Goal: Task Accomplishment & Management: Use online tool/utility

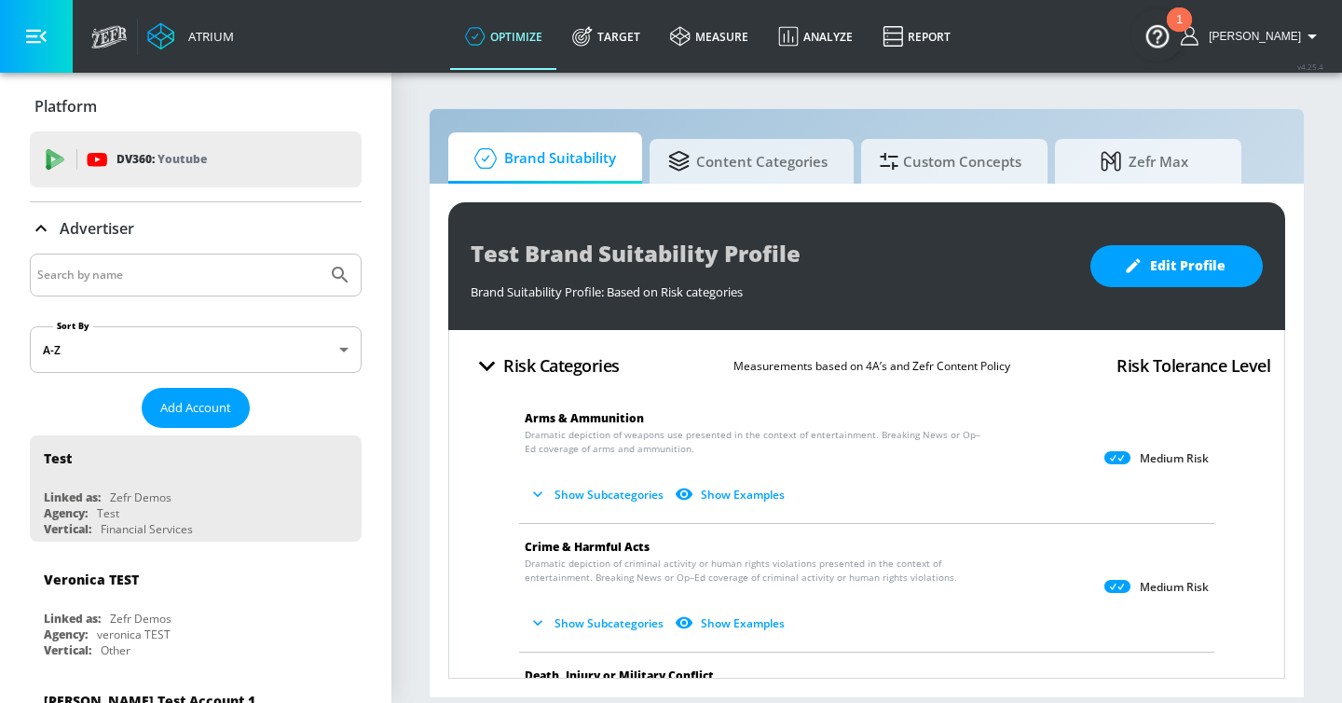
click at [226, 275] on input "Search by name" at bounding box center [178, 275] width 282 height 24
type input "genen"
click at [320, 254] on button "Submit Search" at bounding box center [340, 274] width 41 height 41
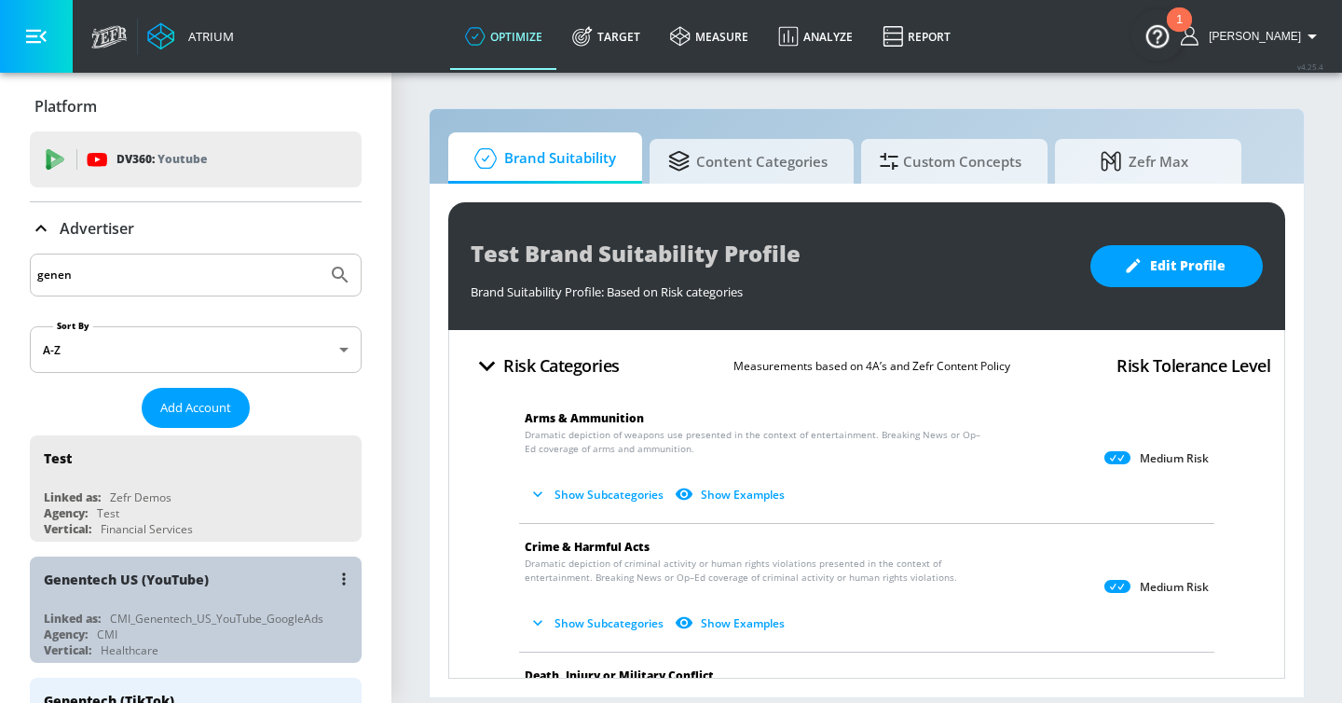
click at [236, 571] on div "Genentech US (YouTube)" at bounding box center [200, 578] width 313 height 45
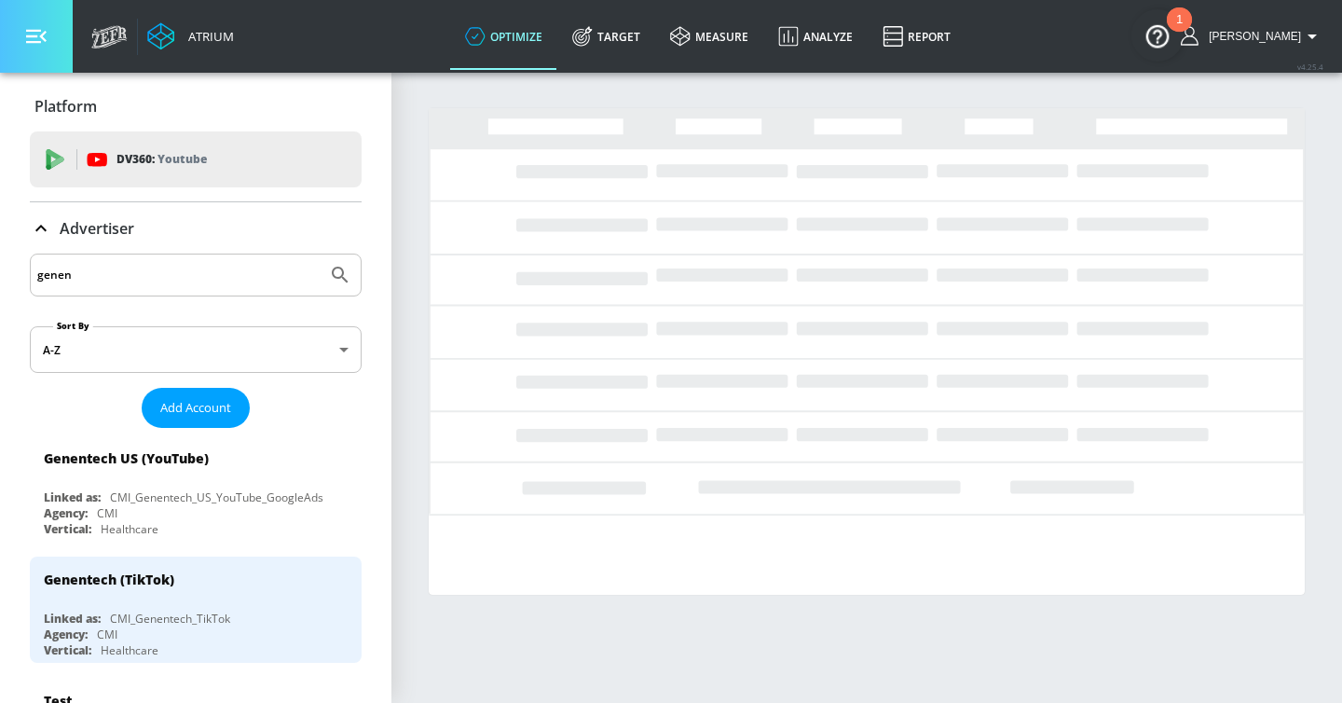
click at [27, 21] on button "button" at bounding box center [36, 36] width 73 height 73
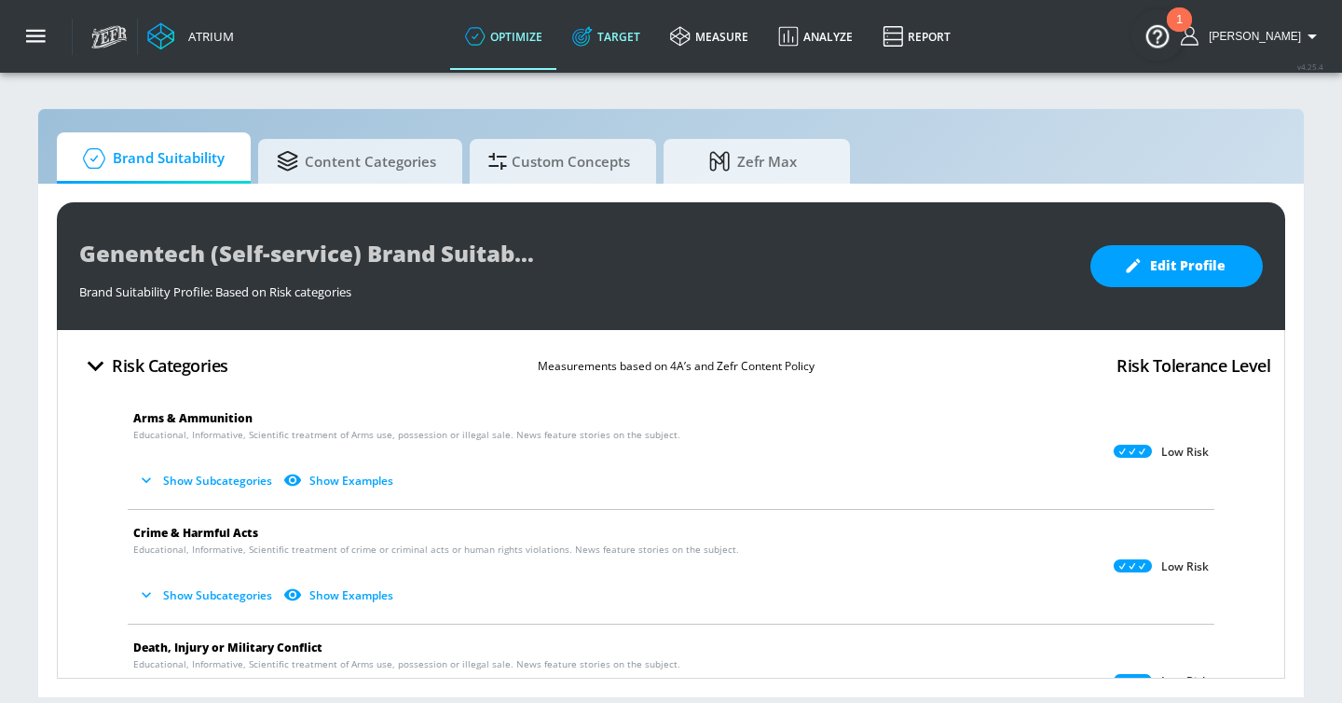
click at [616, 62] on link "Target" at bounding box center [606, 36] width 98 height 67
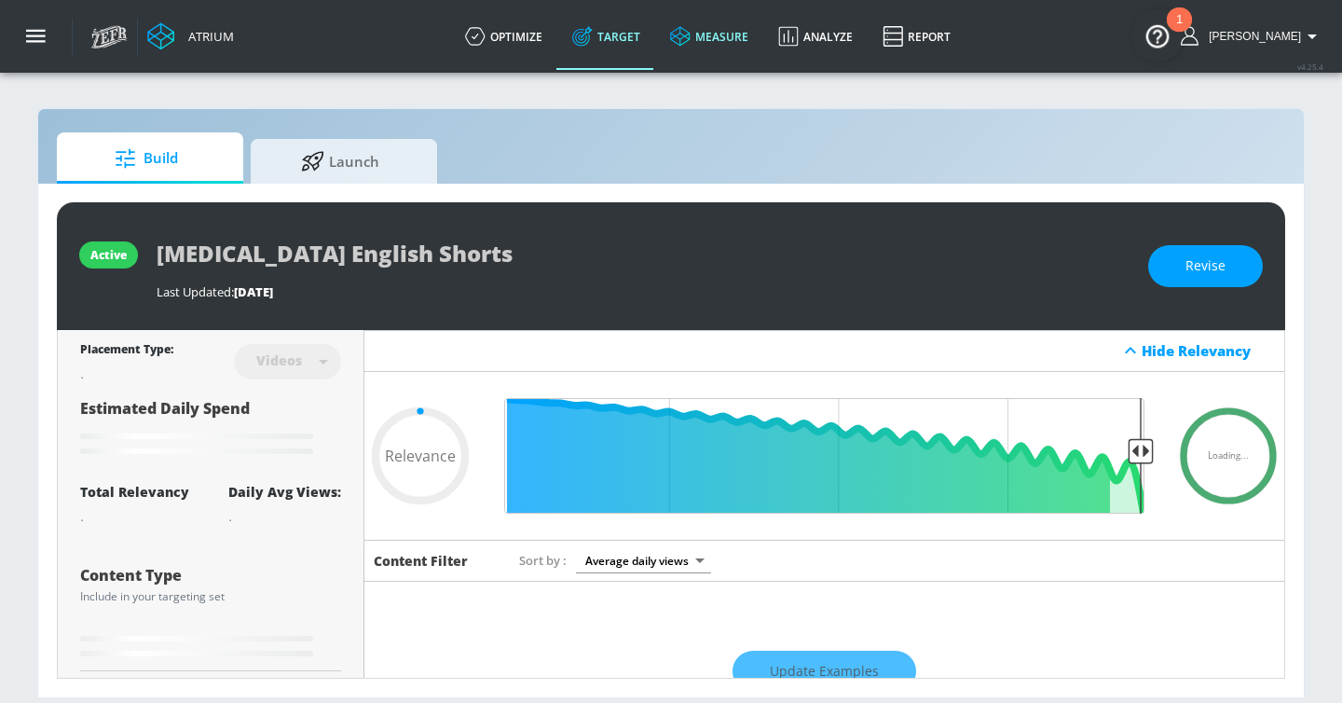
type input "0.05"
click at [363, 157] on span "Launch" at bounding box center [340, 158] width 142 height 45
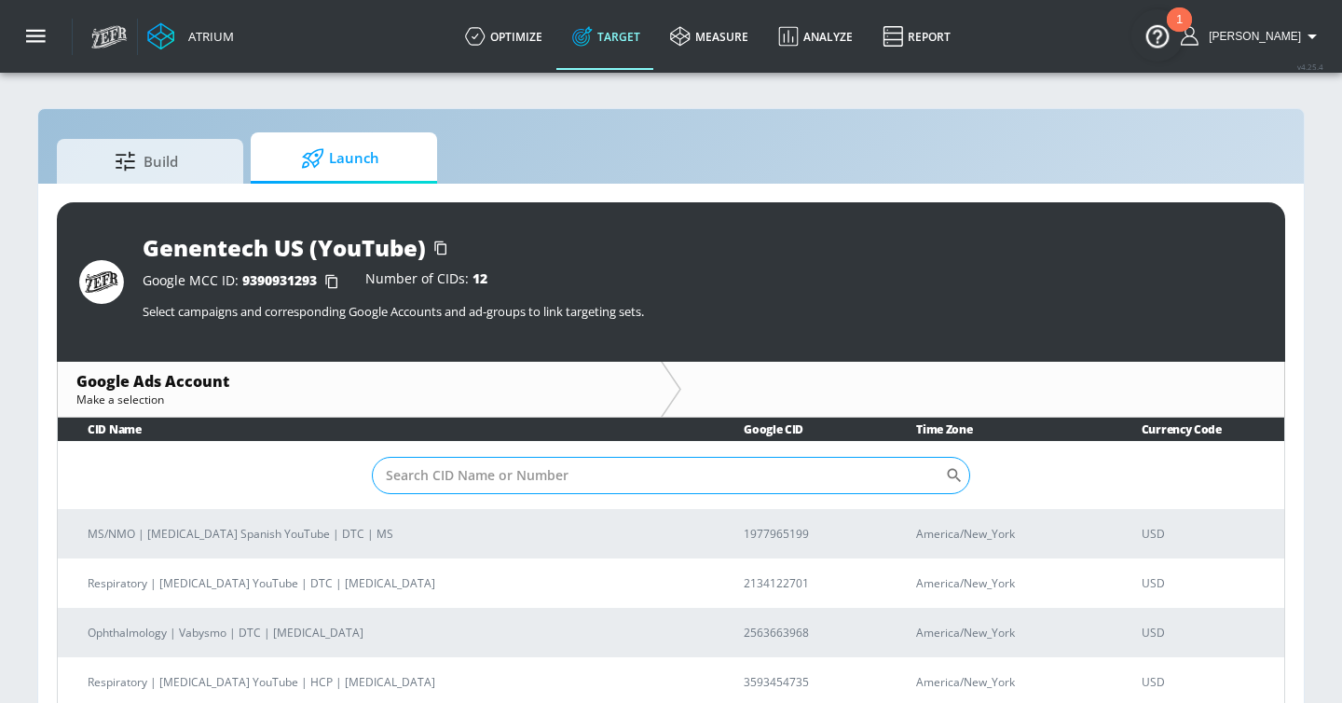
click at [590, 475] on input "Sort By" at bounding box center [658, 475] width 573 height 37
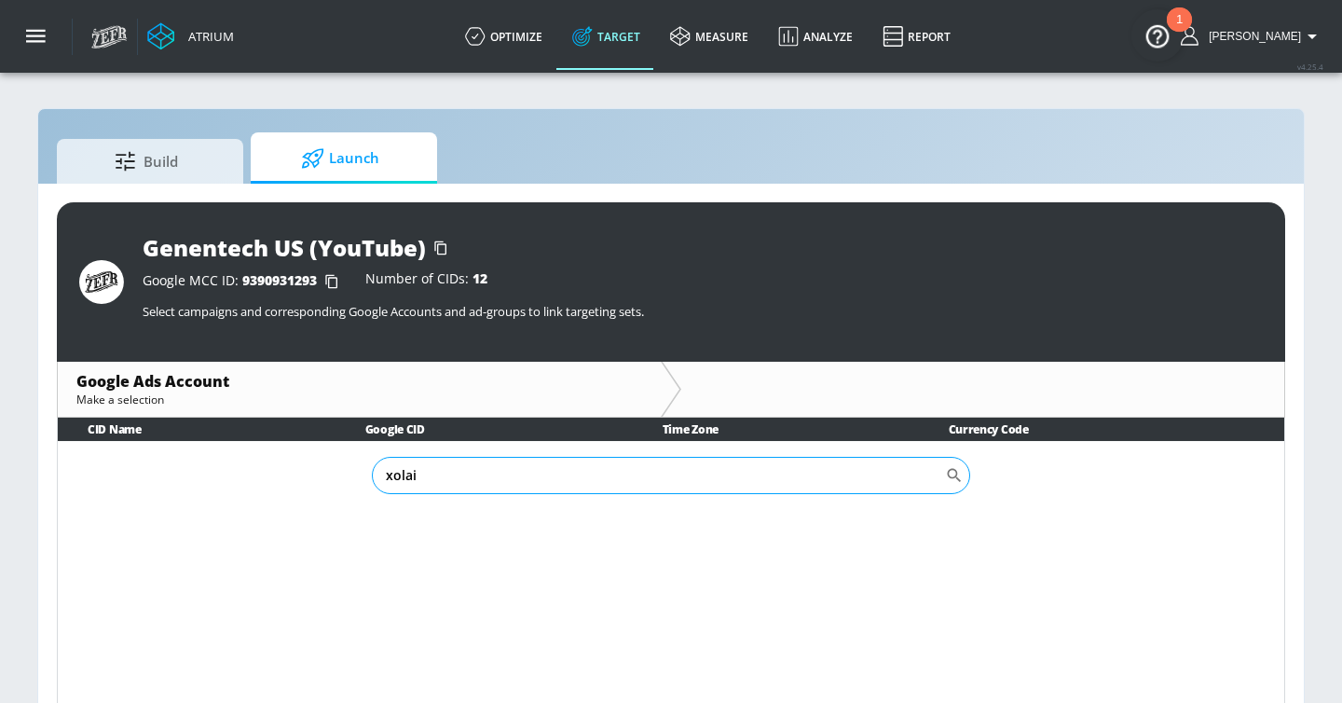
type input "xolai"
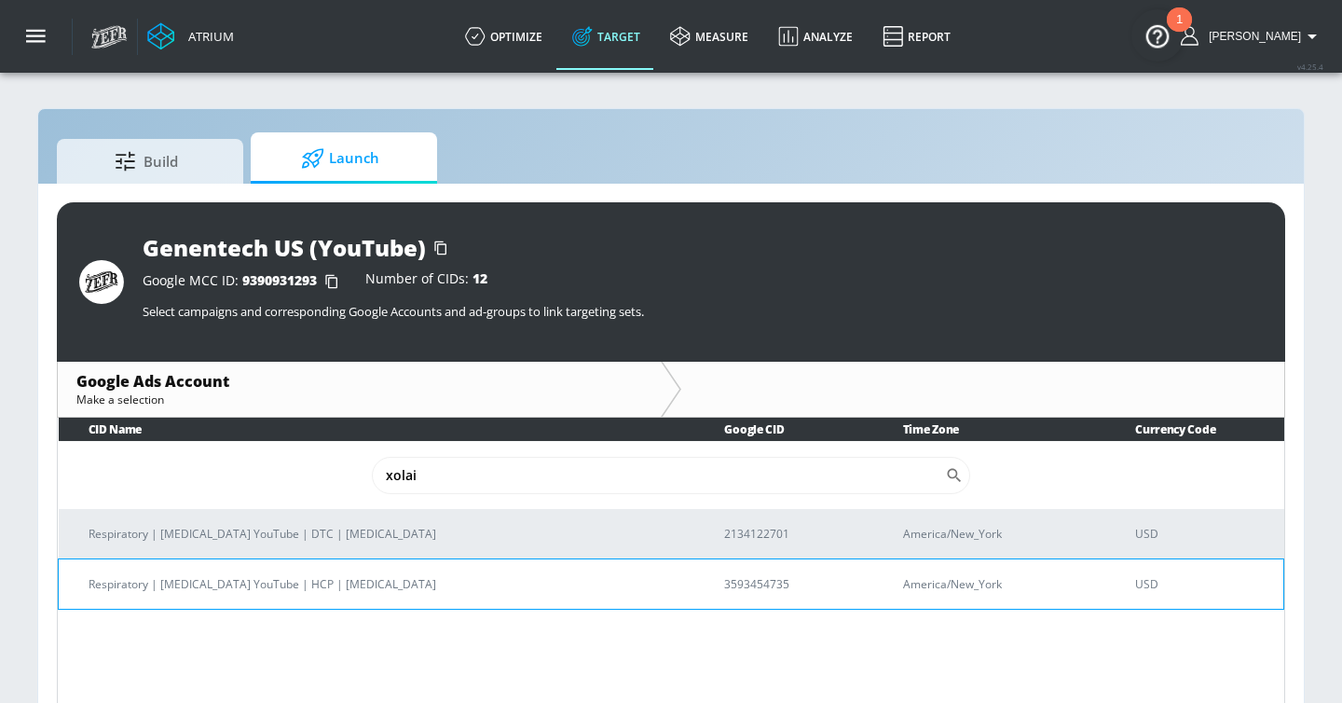
click at [399, 575] on p "Respiratory | [MEDICAL_DATA] YouTube | HCP | [MEDICAL_DATA]" at bounding box center [384, 584] width 591 height 20
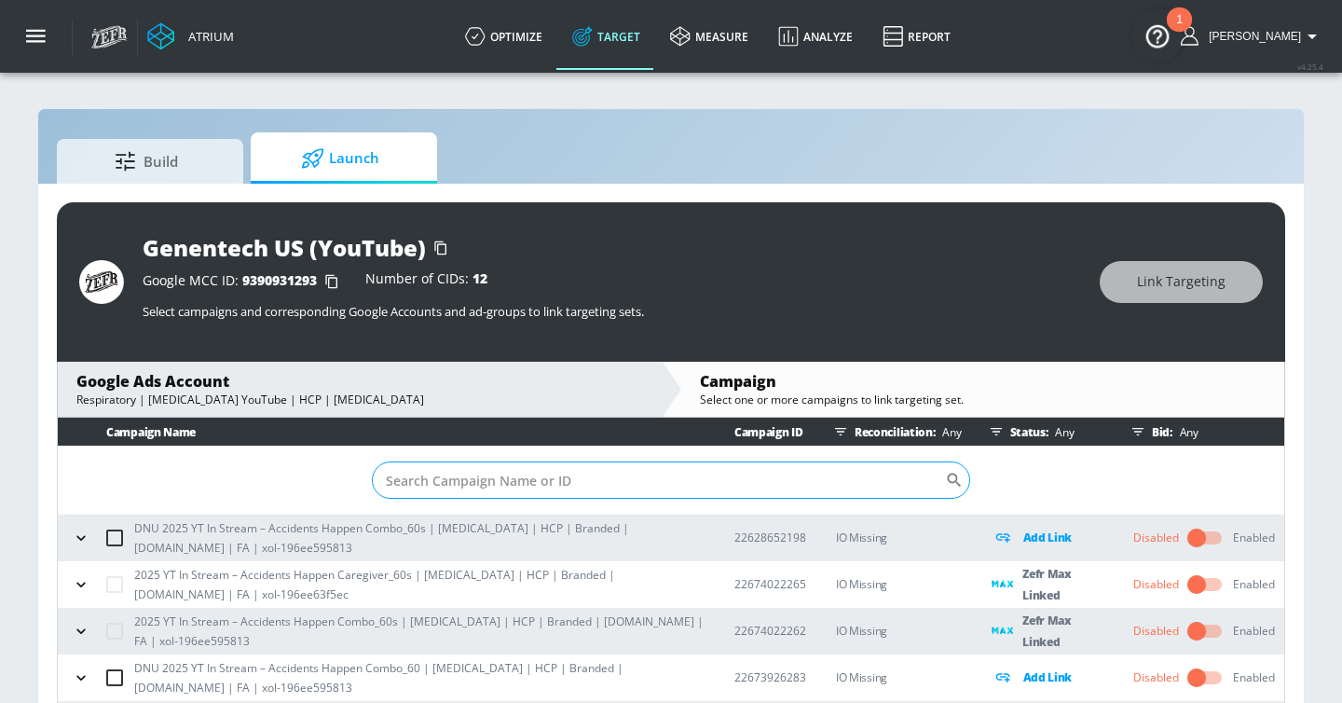
click at [529, 481] on input "Sort By" at bounding box center [658, 479] width 573 height 37
paste input "23030125654"
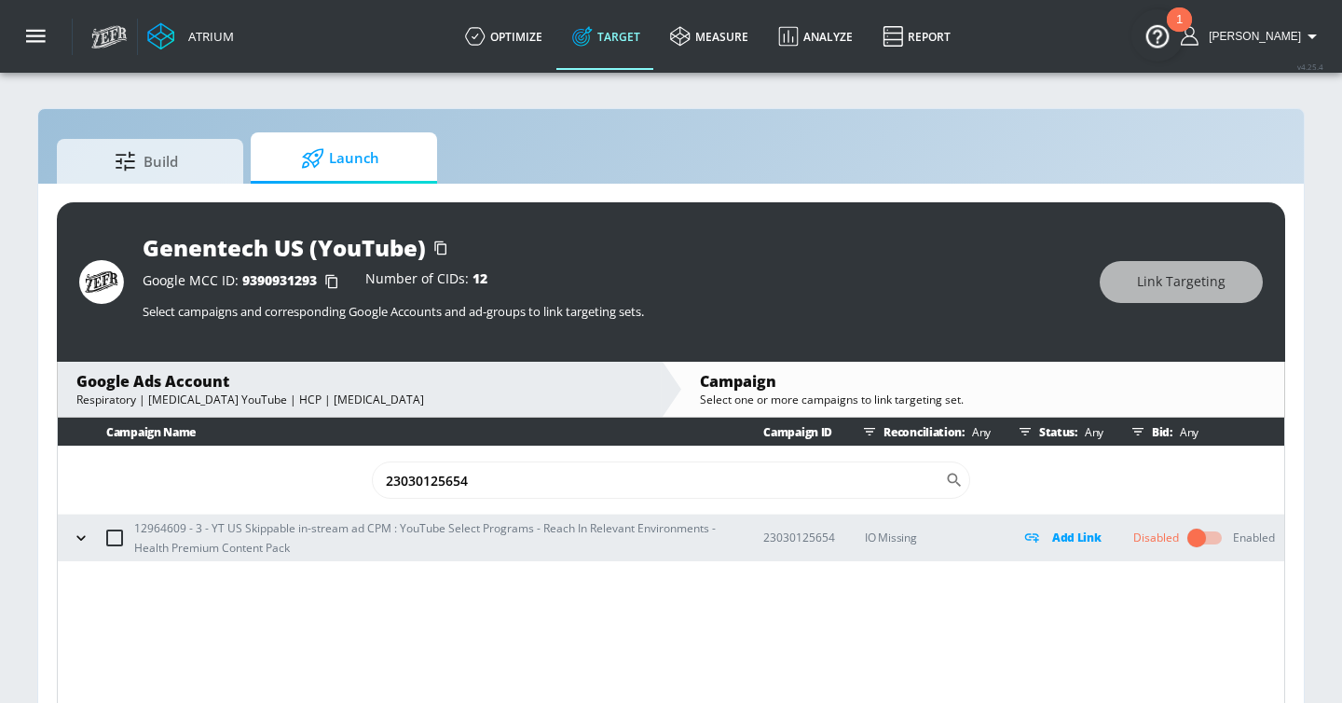
scroll to position [27, 0]
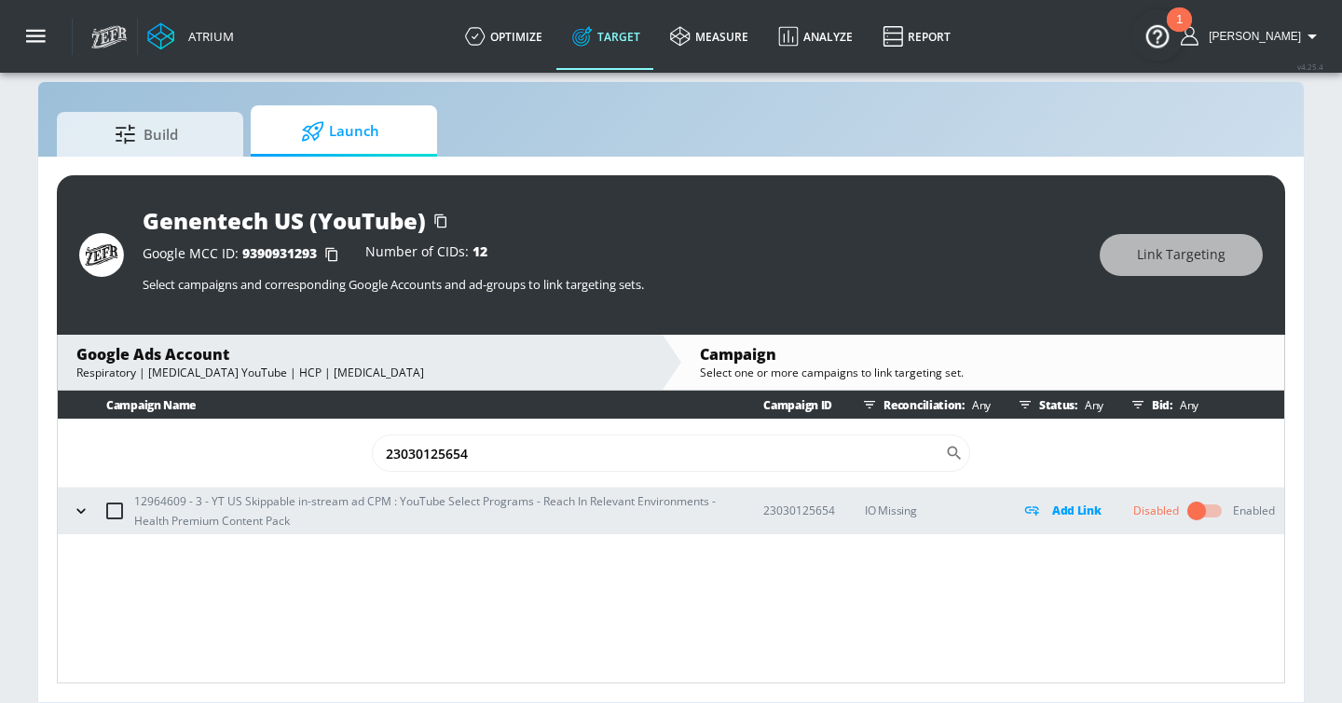
type input "23030125654"
click at [86, 511] on icon "button" at bounding box center [81, 510] width 19 height 19
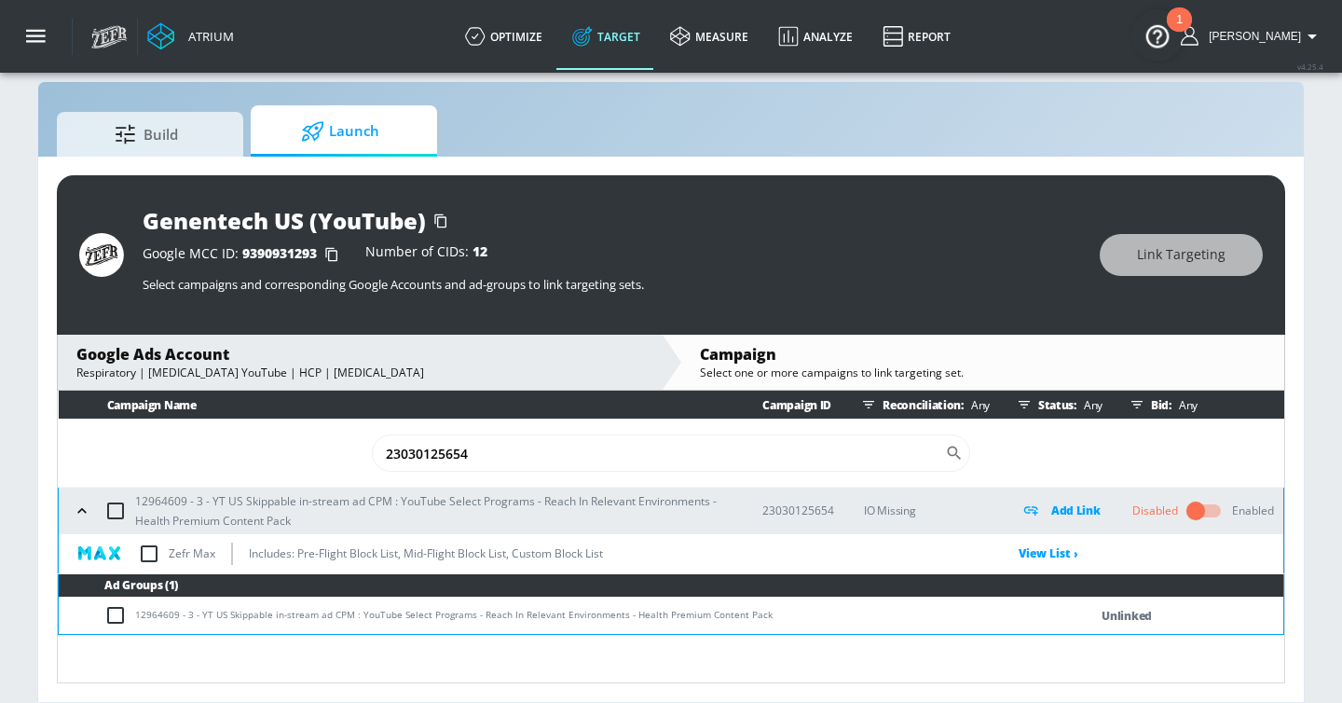
click at [154, 551] on input "checkbox" at bounding box center [149, 553] width 39 height 39
checkbox input "true"
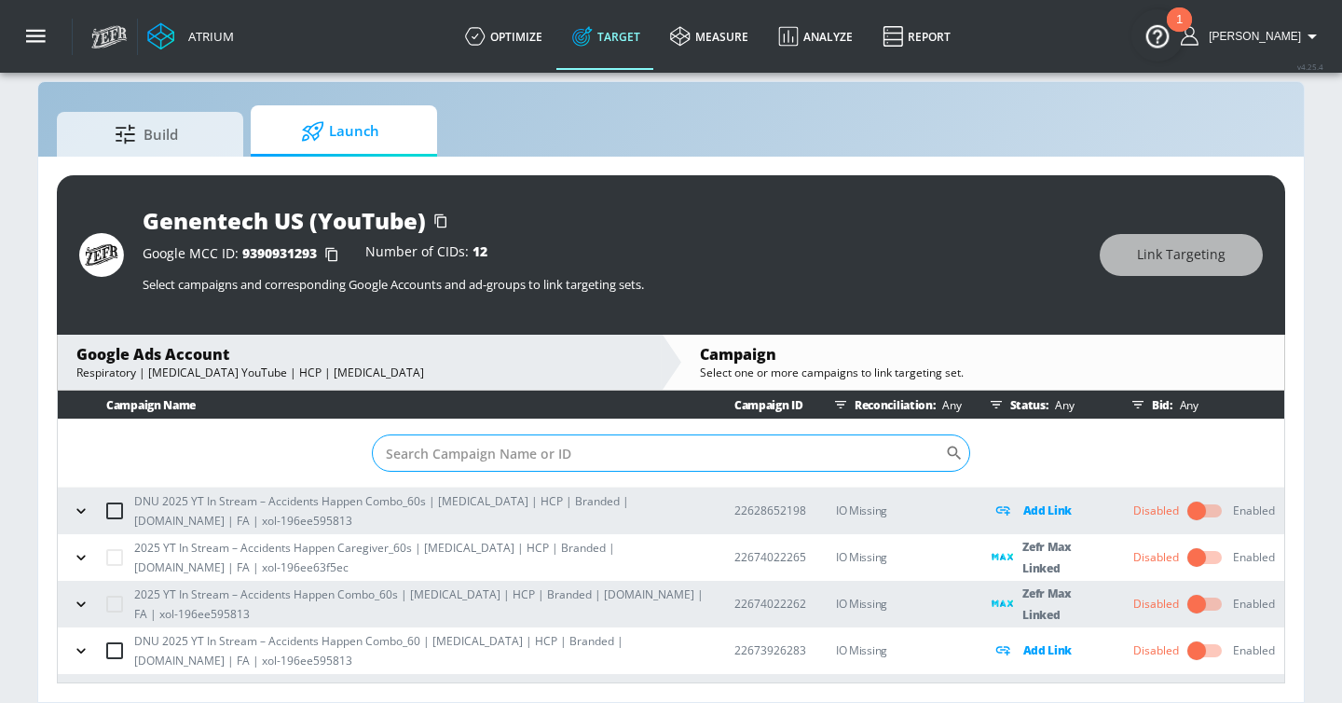
click at [527, 451] on input "Sort By" at bounding box center [658, 452] width 573 height 37
paste input "23040165535"
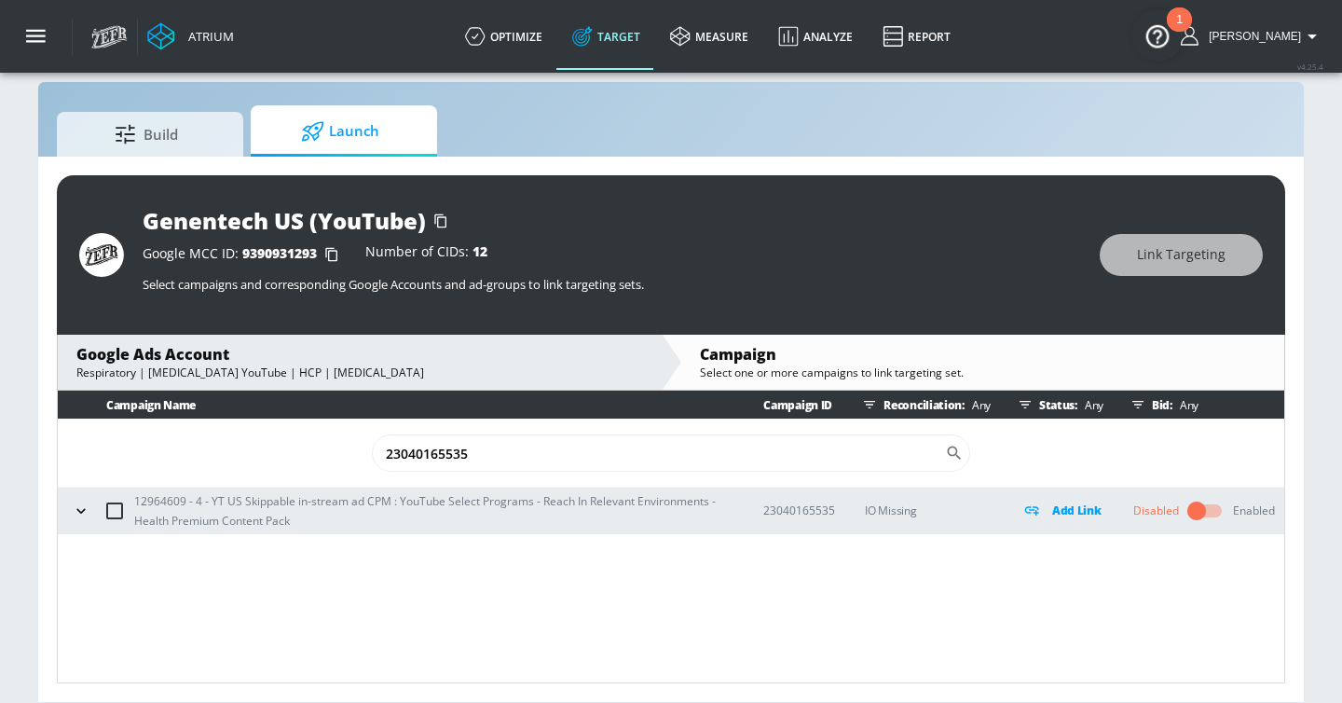
type input "23040165535"
click at [81, 516] on icon "button" at bounding box center [81, 510] width 19 height 19
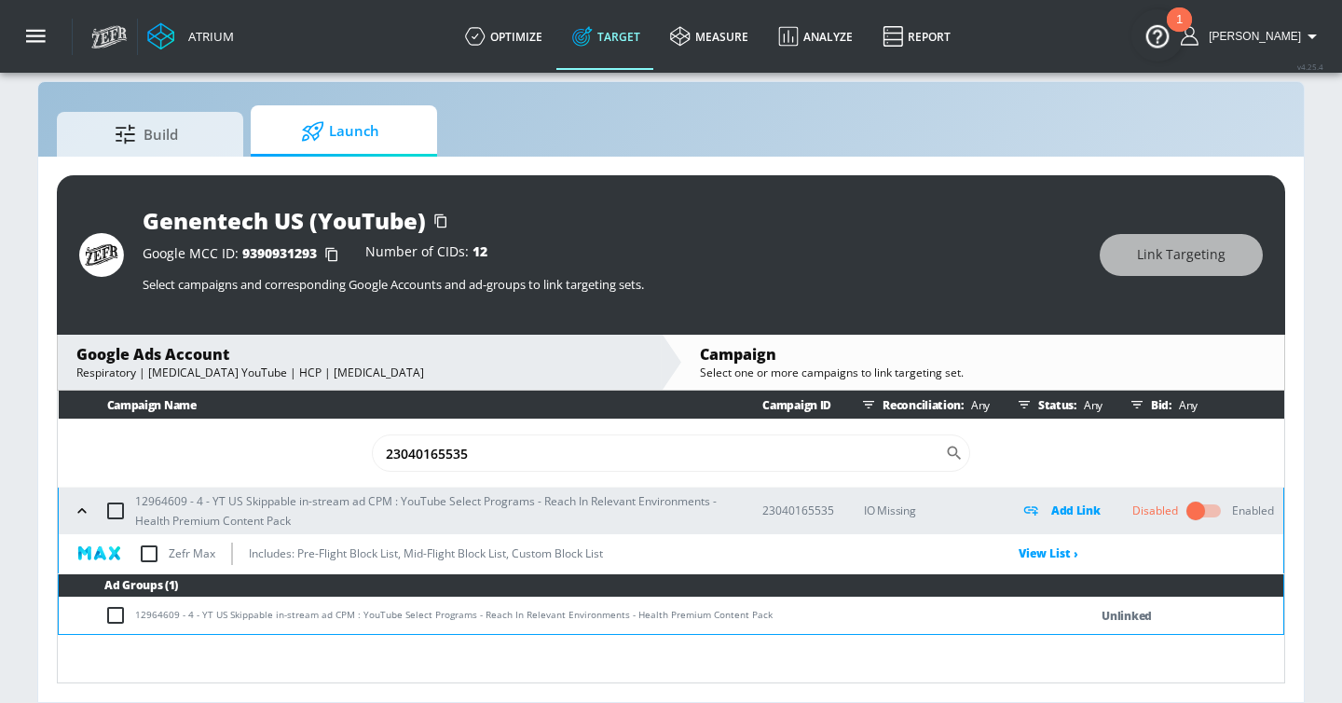
click at [147, 554] on input "checkbox" at bounding box center [149, 553] width 39 height 39
checkbox input "true"
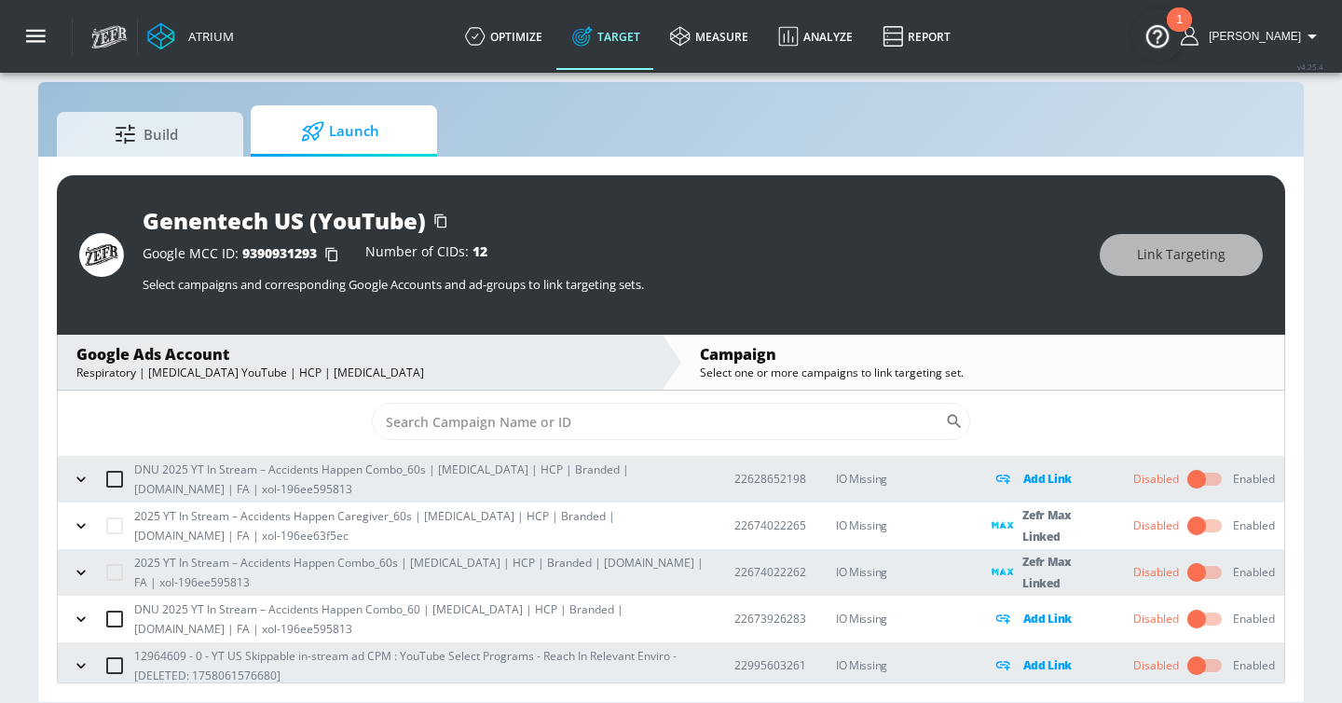
scroll to position [0, 0]
